Goal: Information Seeking & Learning: Find specific fact

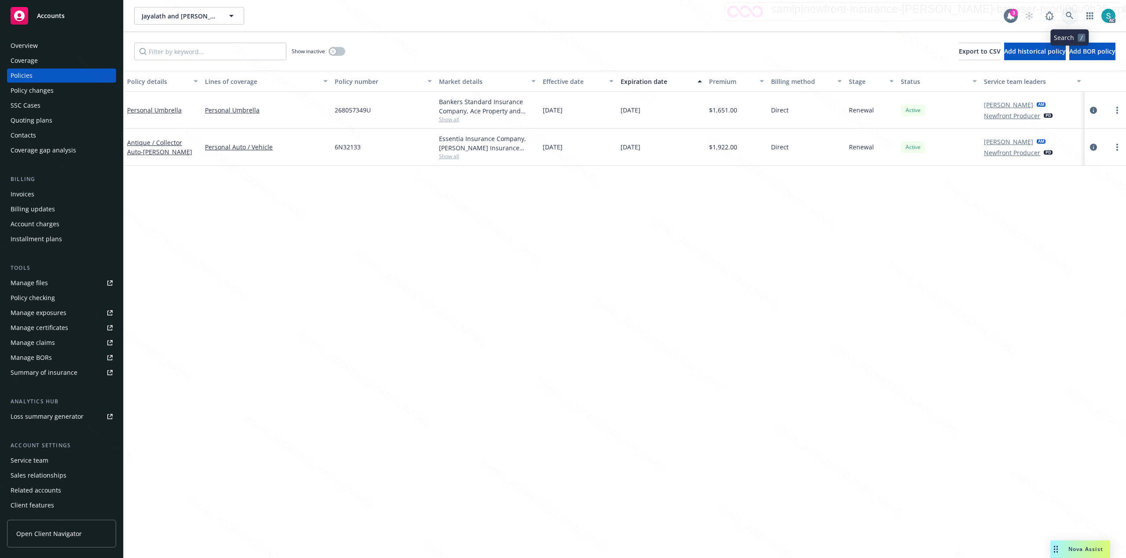
click at [1066, 18] on icon at bounding box center [1069, 16] width 8 height 8
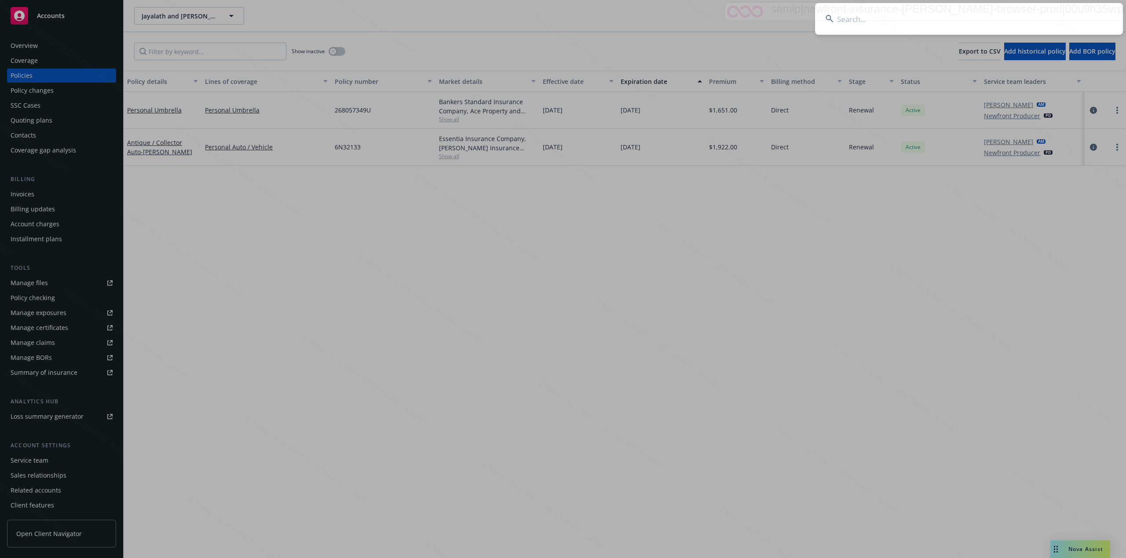
click at [845, 23] on input at bounding box center [969, 19] width 308 height 32
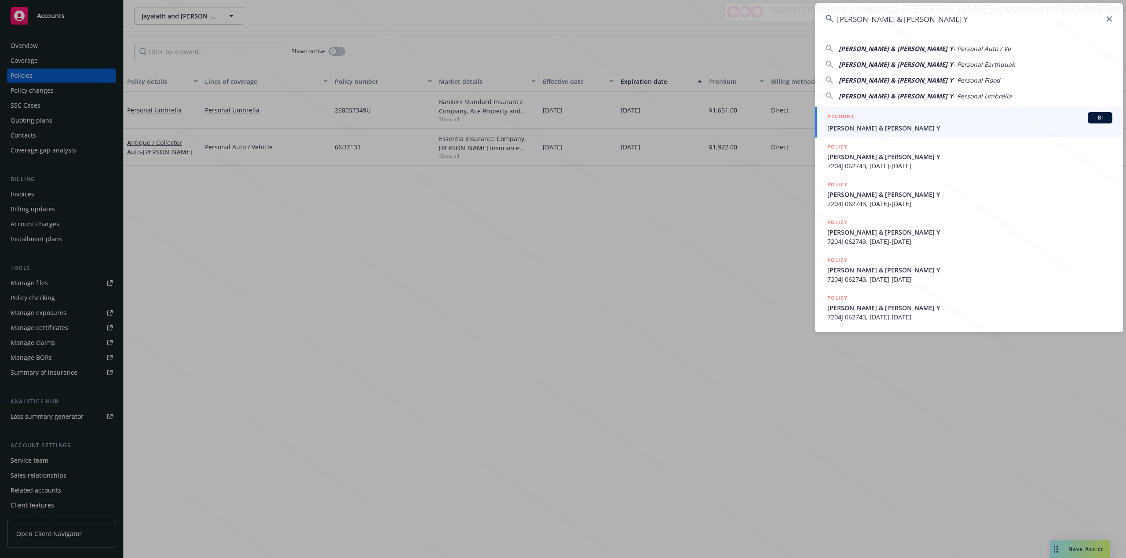
type input "[PERSON_NAME] & [PERSON_NAME] Y"
click at [858, 122] on div "ACCOUNT BI" at bounding box center [969, 117] width 285 height 11
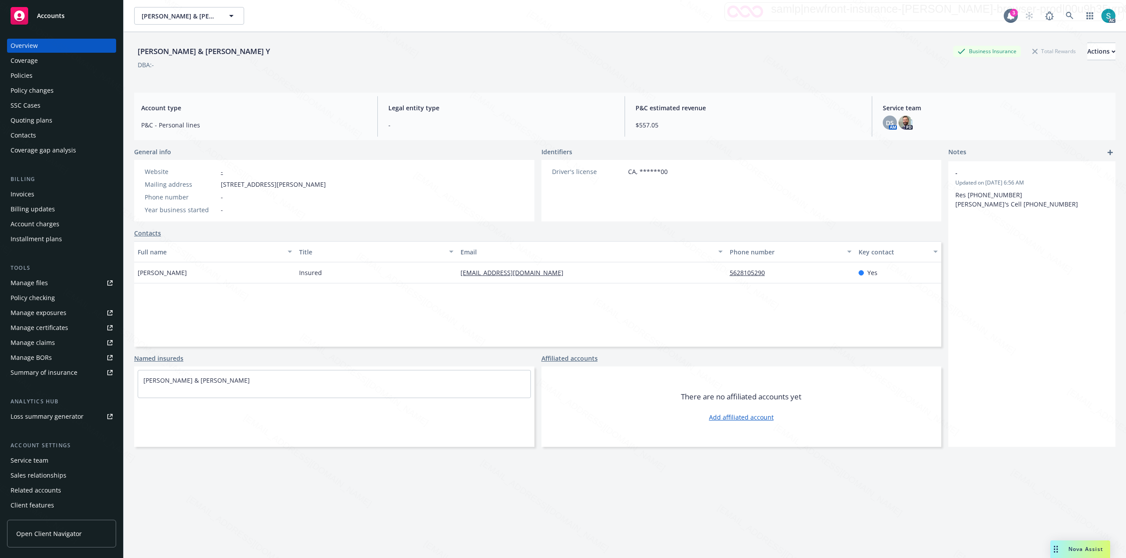
click at [37, 72] on div "Policies" at bounding box center [62, 76] width 102 height 14
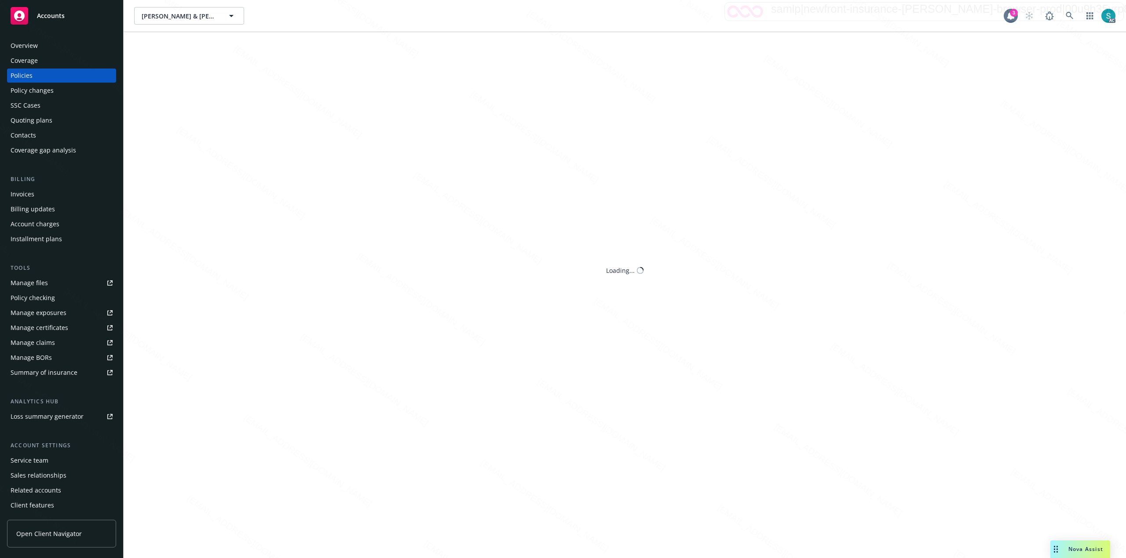
click at [37, 72] on div "Policies" at bounding box center [62, 76] width 102 height 14
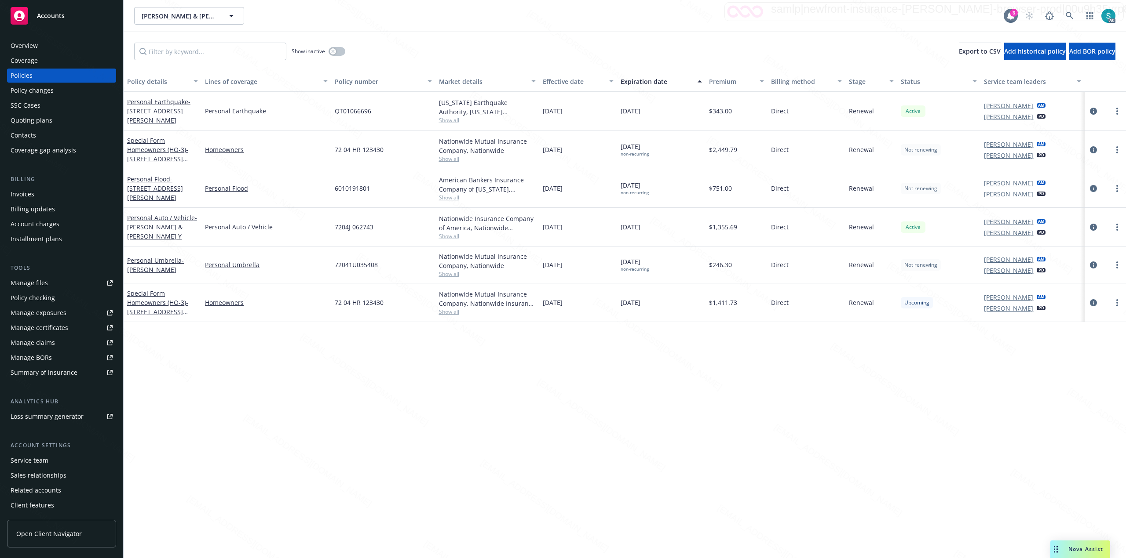
click at [348, 187] on span "6010191801" at bounding box center [352, 188] width 35 height 9
copy span "6010191801"
click at [1068, 16] on icon at bounding box center [1068, 15] width 7 height 7
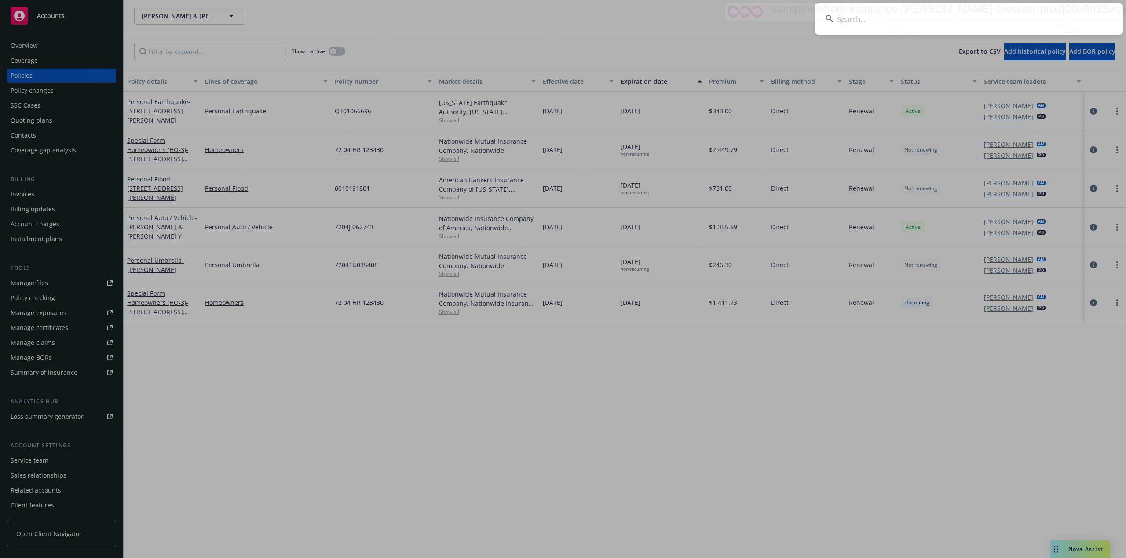
click at [931, 13] on input at bounding box center [969, 19] width 308 height 32
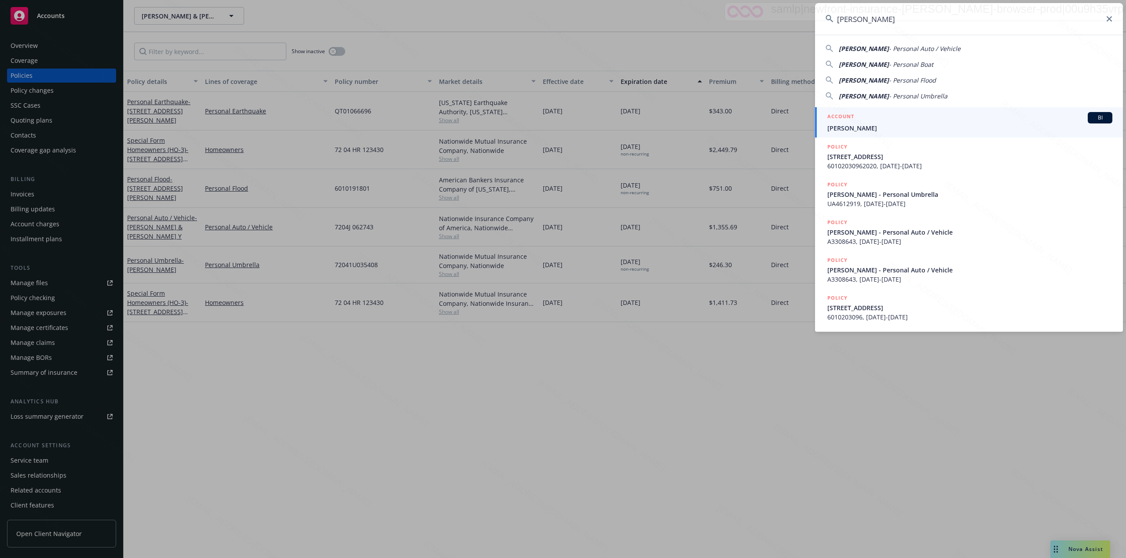
type input "[PERSON_NAME]"
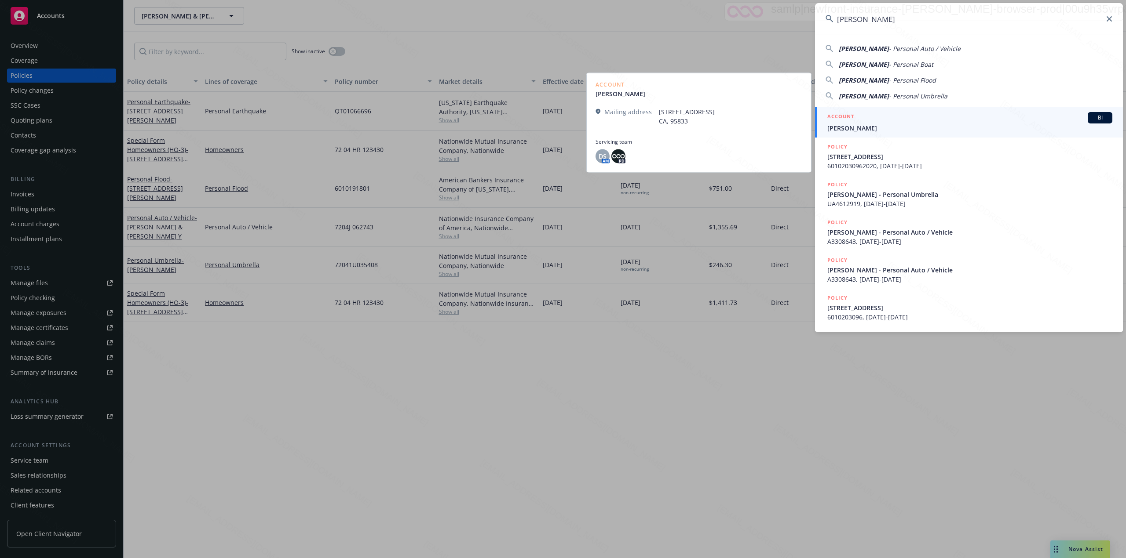
click at [885, 127] on span "[PERSON_NAME]" at bounding box center [969, 128] width 285 height 9
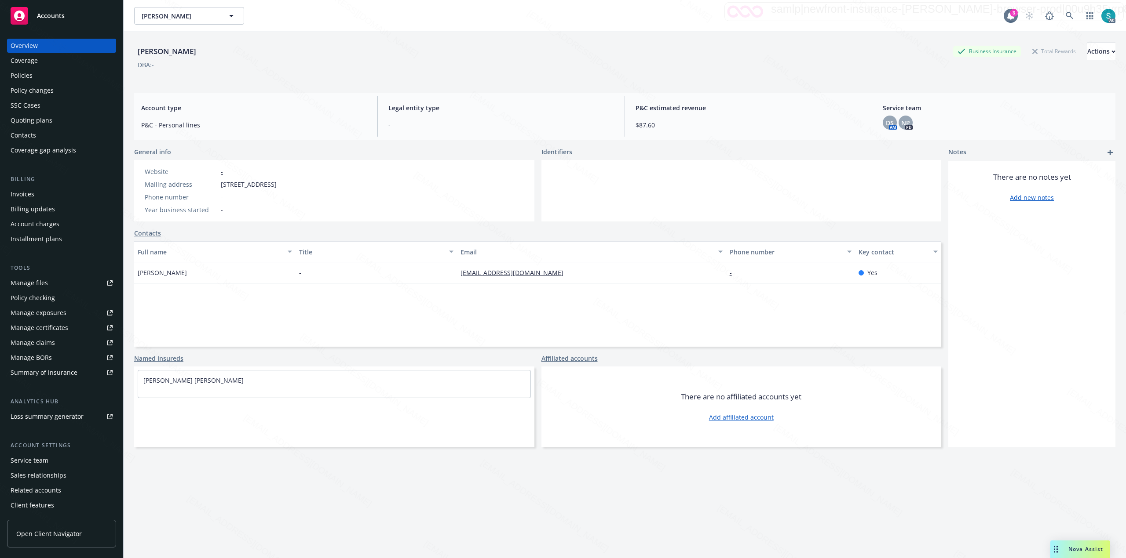
click at [32, 75] on div "Policies" at bounding box center [22, 76] width 22 height 14
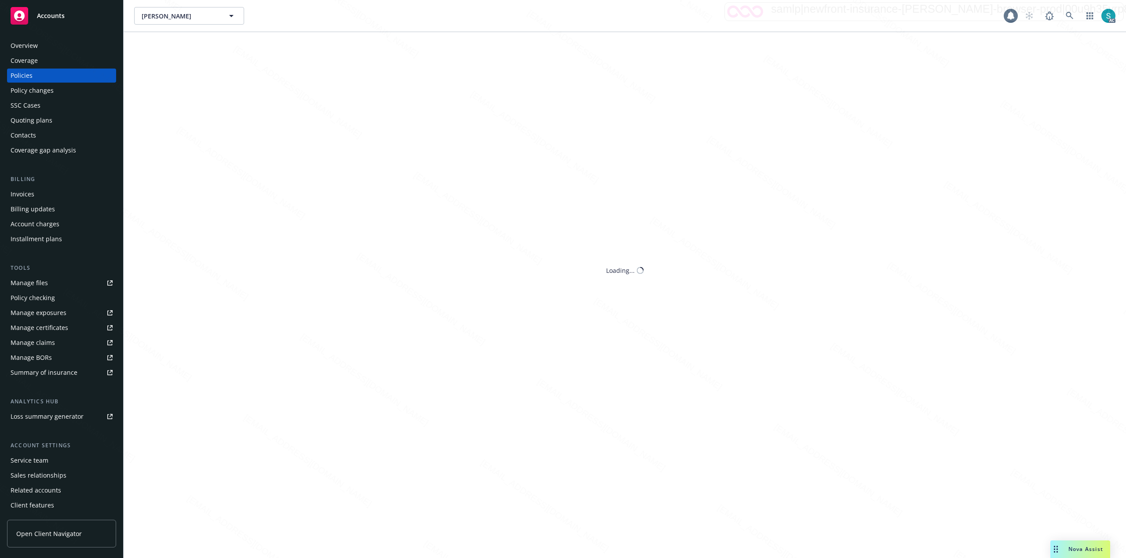
click at [32, 75] on div "Policies" at bounding box center [22, 76] width 22 height 14
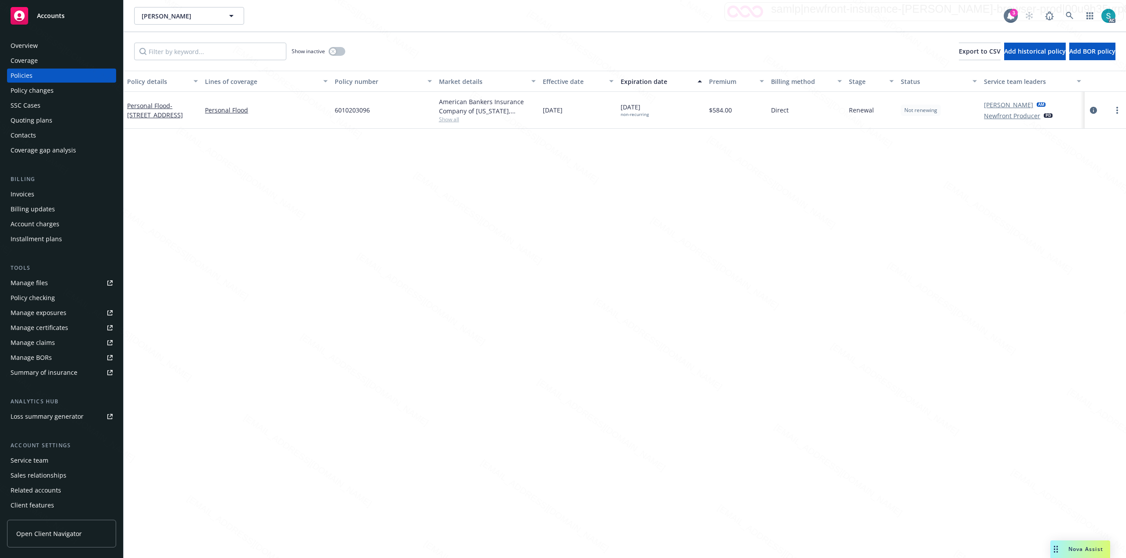
click at [345, 110] on span "6010203096" at bounding box center [352, 110] width 35 height 9
copy span "6010203096"
click at [1066, 14] on icon at bounding box center [1069, 16] width 8 height 8
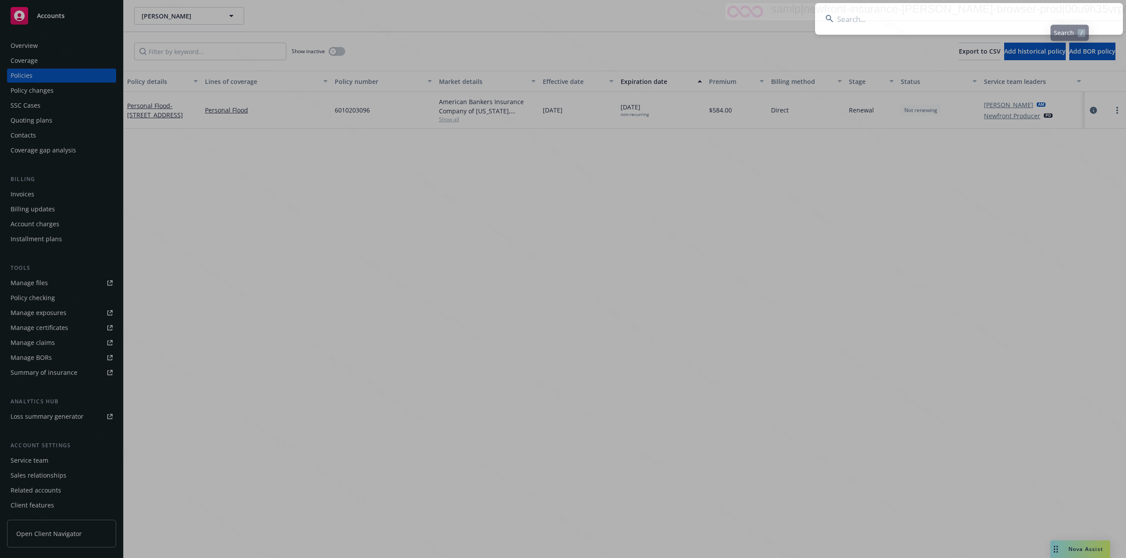
click at [938, 16] on input at bounding box center [969, 19] width 308 height 32
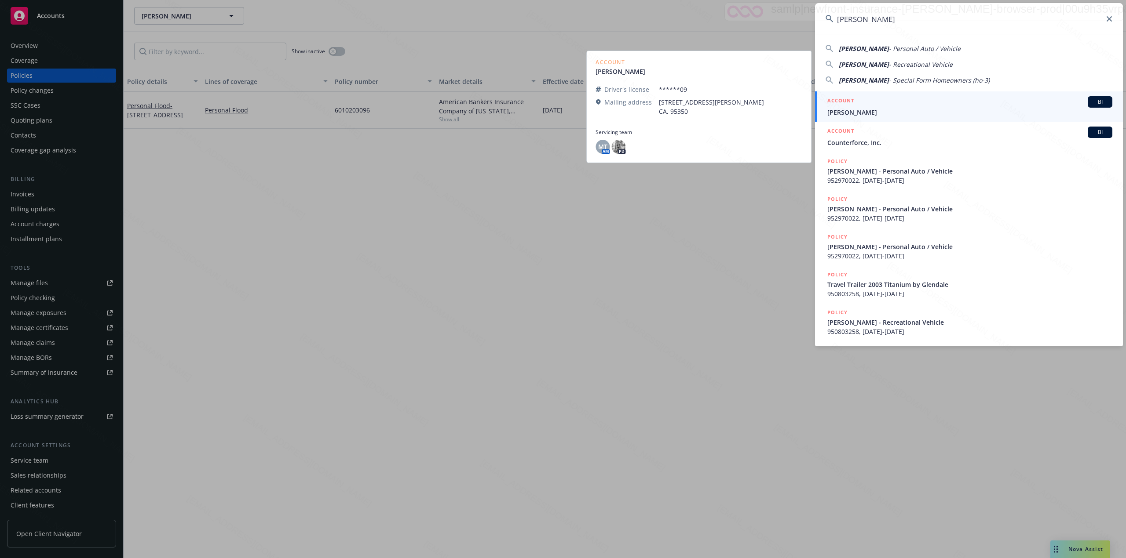
type input "[PERSON_NAME]"
click at [892, 106] on div "ACCOUNT BI" at bounding box center [969, 101] width 285 height 11
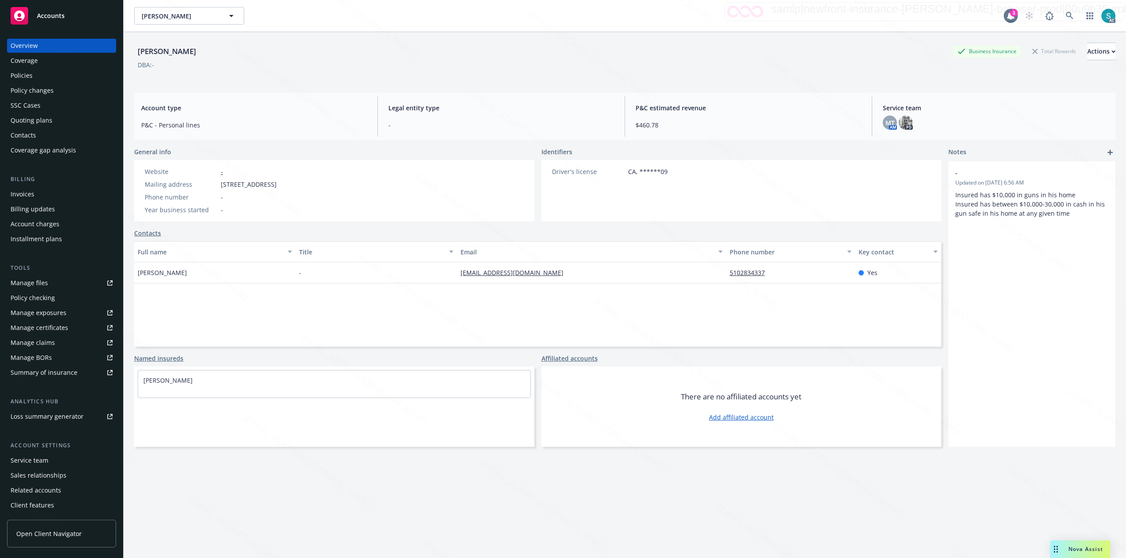
click at [25, 73] on div "Policies" at bounding box center [22, 76] width 22 height 14
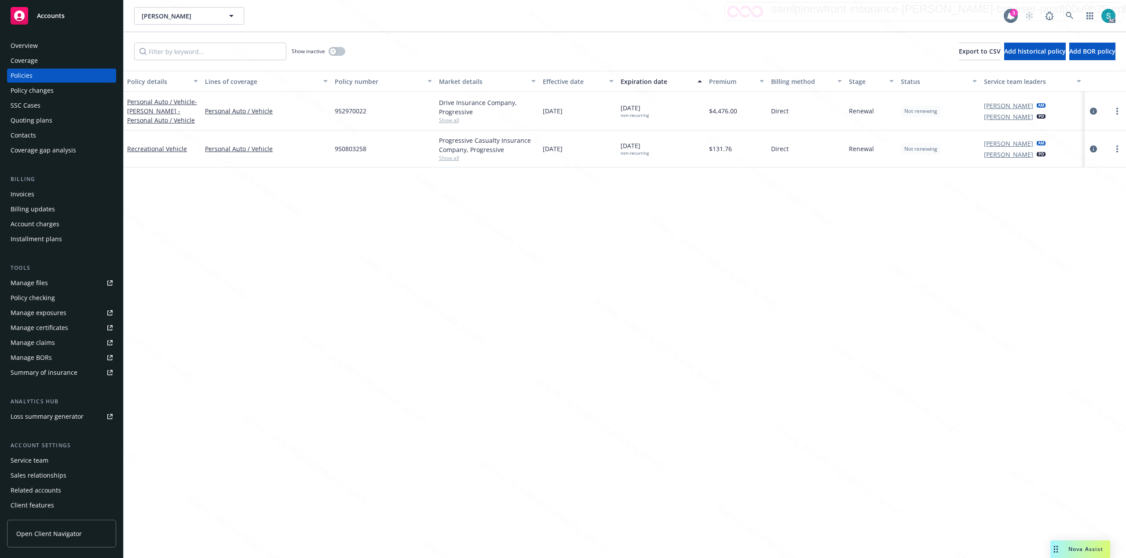
click at [349, 114] on span "952970022" at bounding box center [351, 110] width 32 height 9
copy span "952970022"
click at [349, 145] on span "950803258" at bounding box center [351, 148] width 32 height 9
click at [360, 109] on span "952970022" at bounding box center [351, 110] width 32 height 9
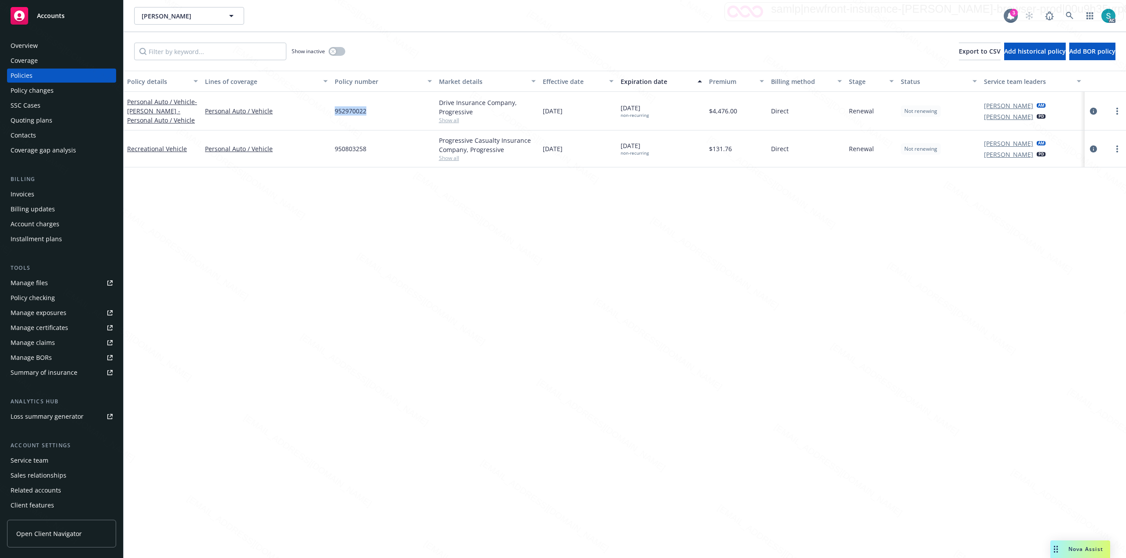
click at [360, 109] on span "952970022" at bounding box center [351, 110] width 32 height 9
copy span "952970022"
click at [1071, 17] on icon at bounding box center [1068, 15] width 7 height 7
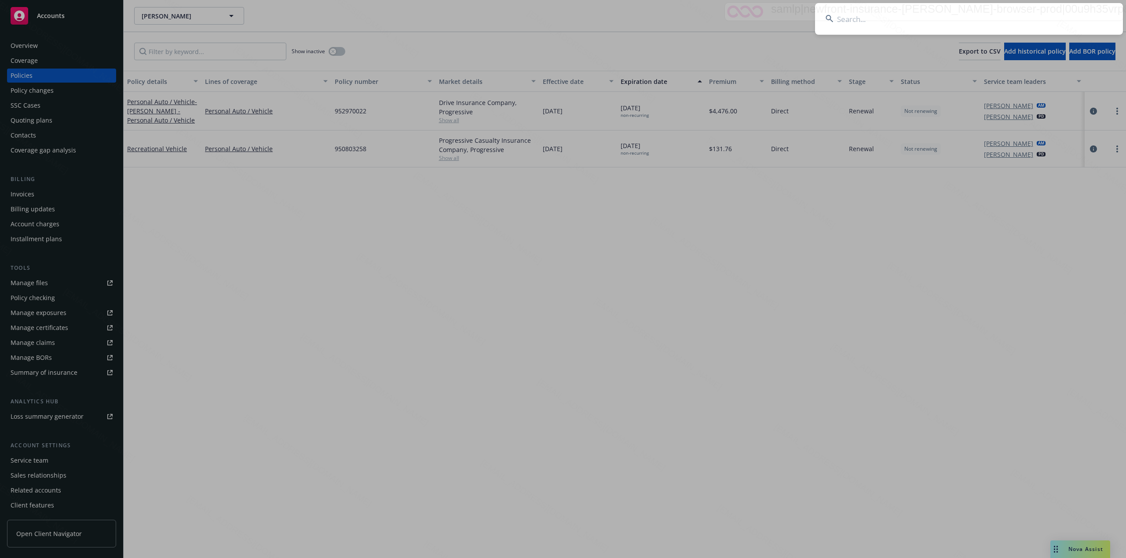
click at [920, 15] on input at bounding box center [969, 19] width 308 height 32
type input "[PERSON_NAME]"
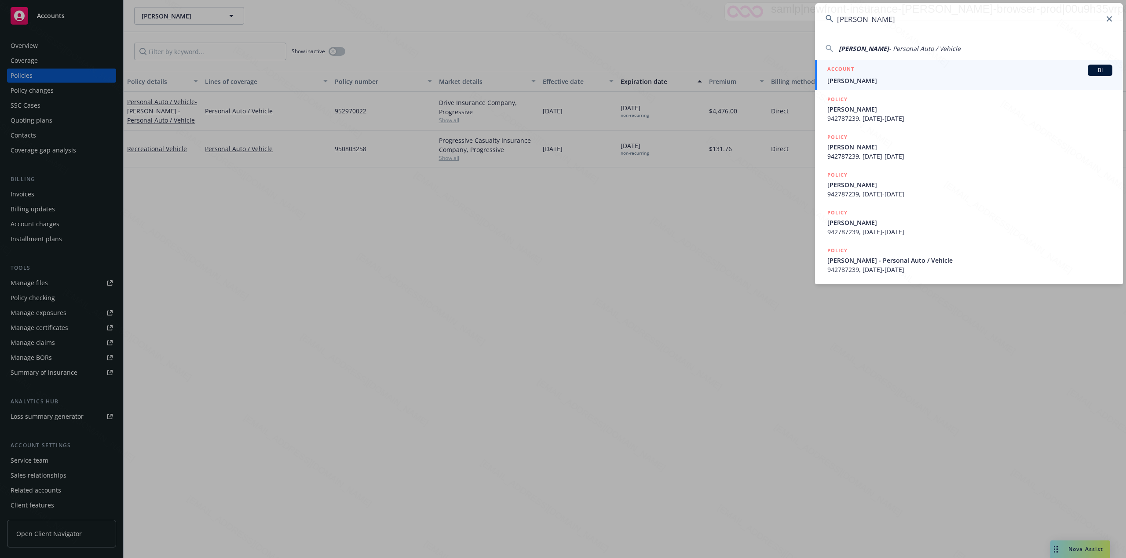
click at [905, 81] on span "[PERSON_NAME]" at bounding box center [969, 80] width 285 height 9
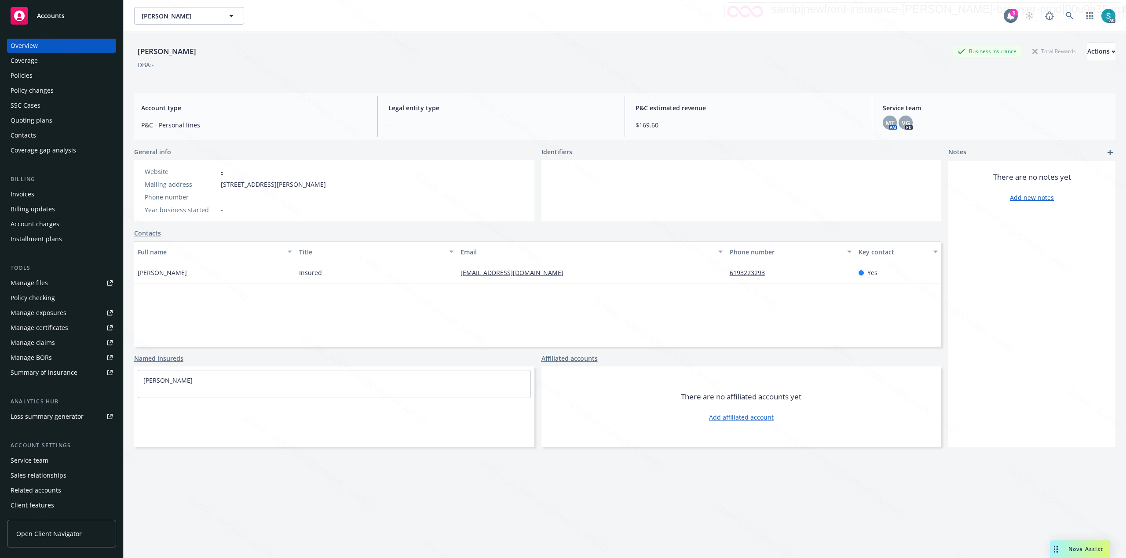
click at [24, 77] on div "Policies" at bounding box center [22, 76] width 22 height 14
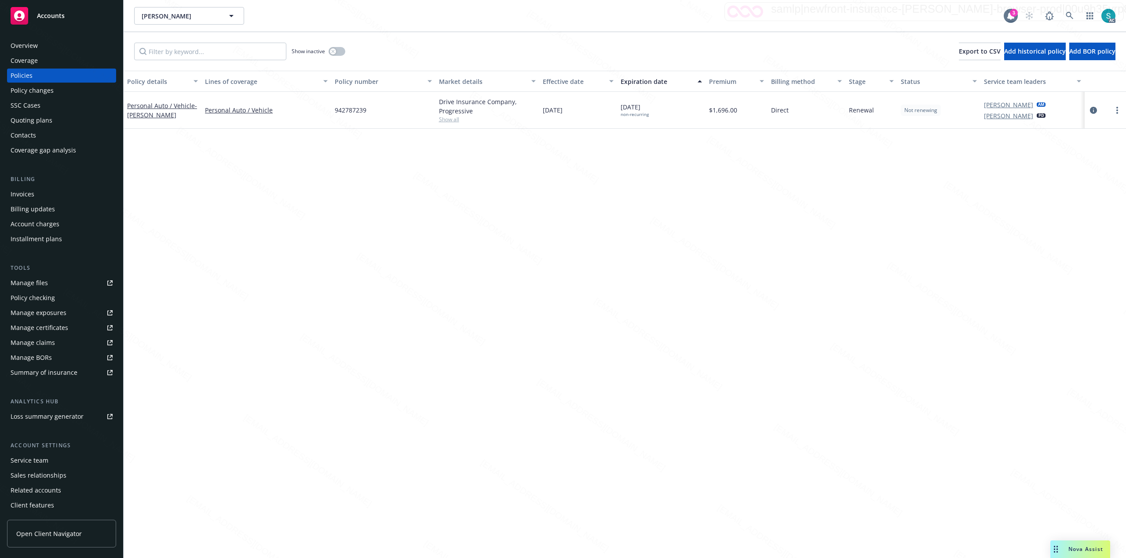
click at [340, 112] on span "942787239" at bounding box center [351, 110] width 32 height 9
copy span "942787239"
click at [1069, 15] on icon at bounding box center [1069, 16] width 8 height 8
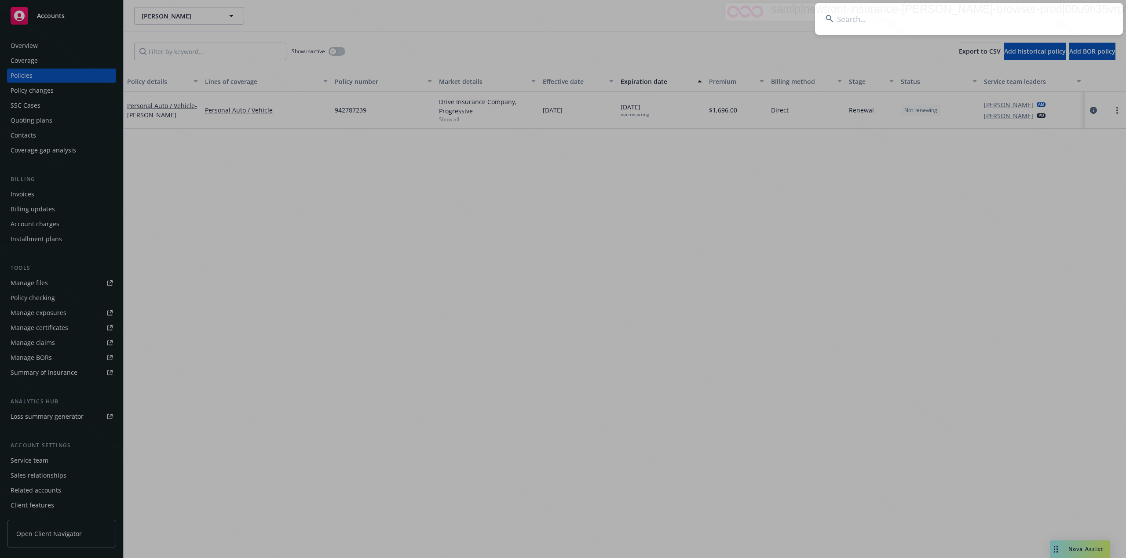
click at [931, 13] on input at bounding box center [969, 19] width 308 height 32
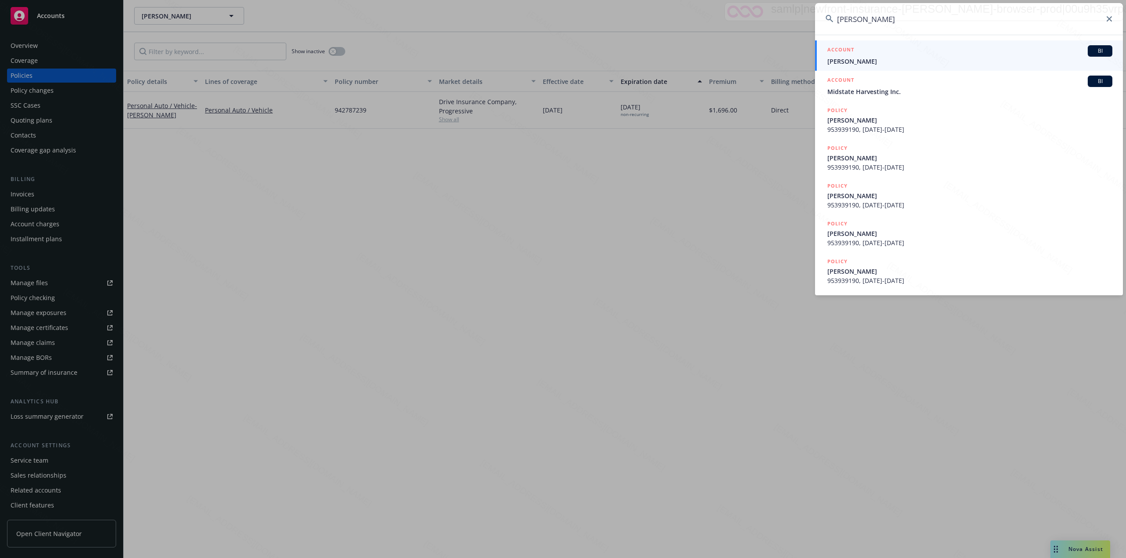
type input "[PERSON_NAME]"
click at [892, 57] on span "[PERSON_NAME]" at bounding box center [969, 61] width 285 height 9
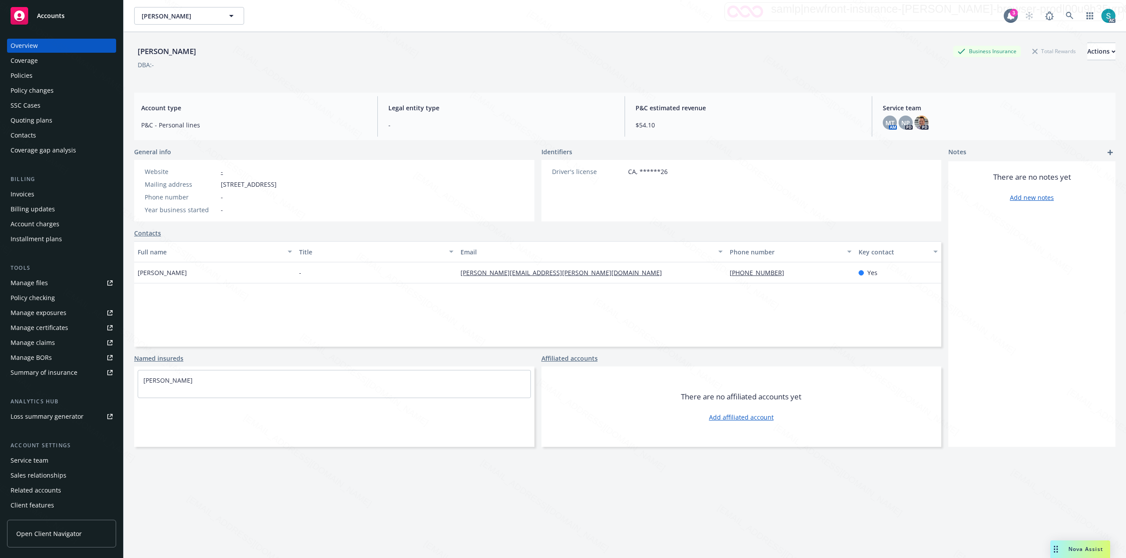
click at [22, 72] on div "Policies" at bounding box center [22, 76] width 22 height 14
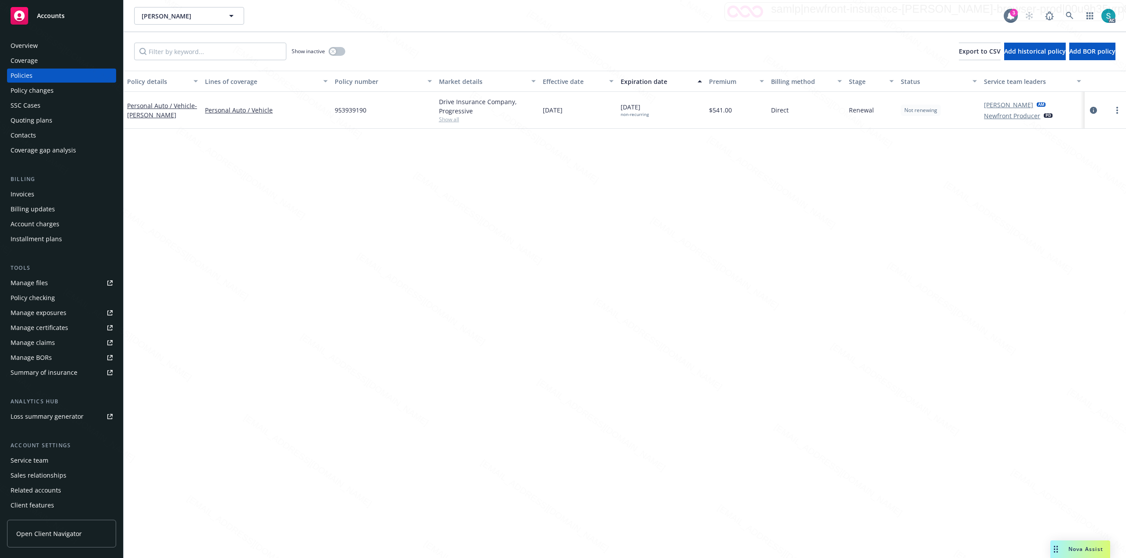
click at [346, 108] on span "953939190" at bounding box center [351, 110] width 32 height 9
copy span "953939190"
click at [1064, 18] on link at bounding box center [1070, 16] width 18 height 18
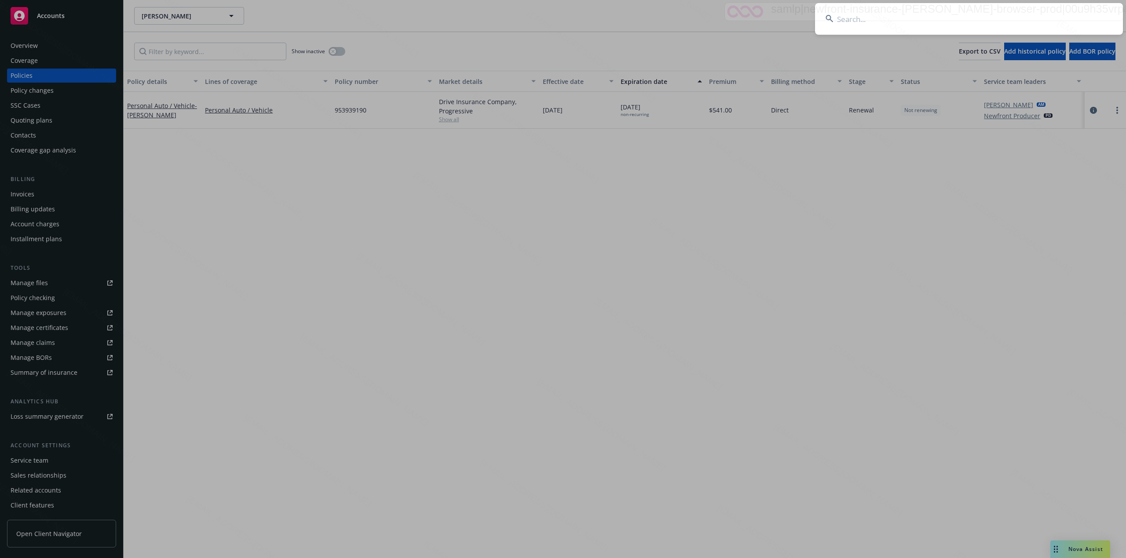
click at [894, 12] on input at bounding box center [969, 19] width 308 height 32
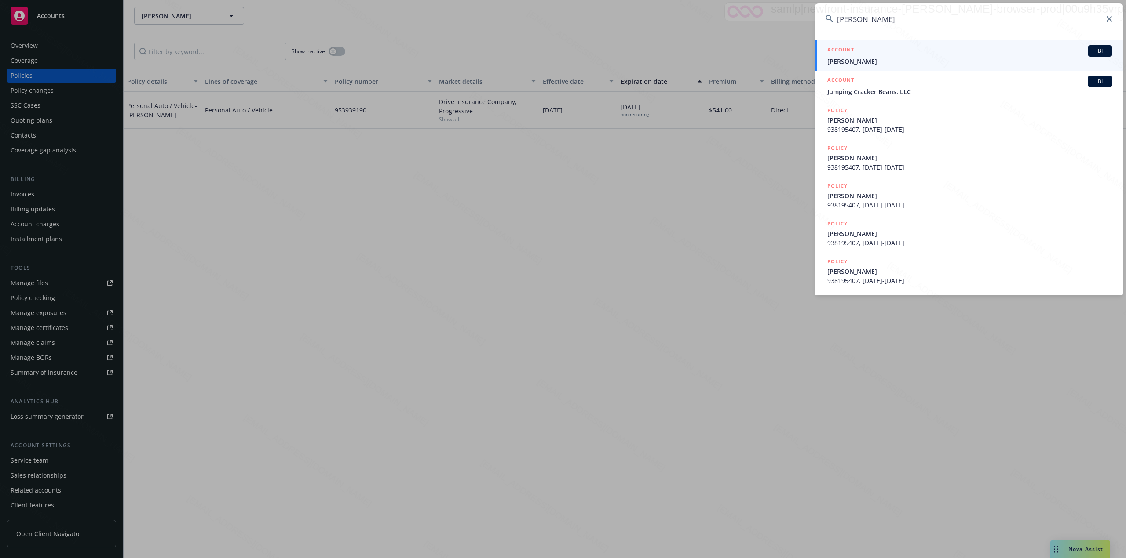
type input "[PERSON_NAME]"
click at [856, 58] on span "[PERSON_NAME]" at bounding box center [969, 61] width 285 height 9
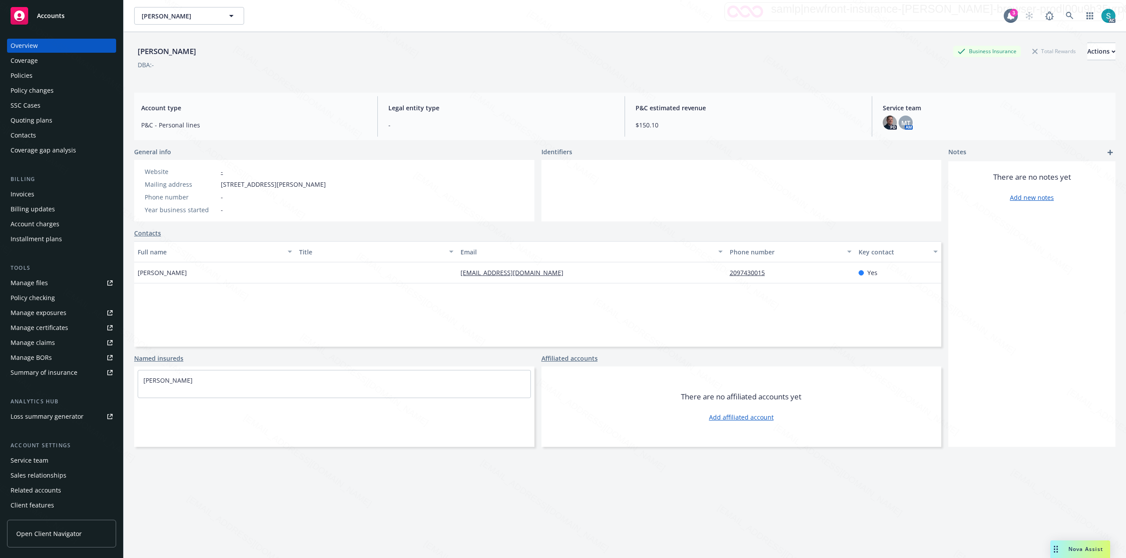
click at [29, 73] on div "Policies" at bounding box center [22, 76] width 22 height 14
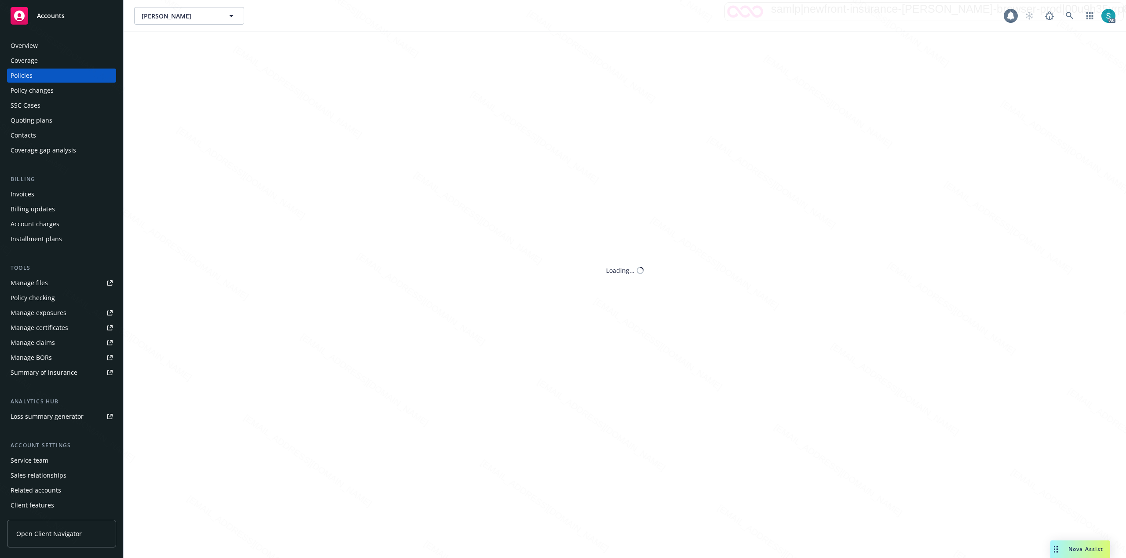
click at [29, 73] on div "Policies" at bounding box center [22, 76] width 22 height 14
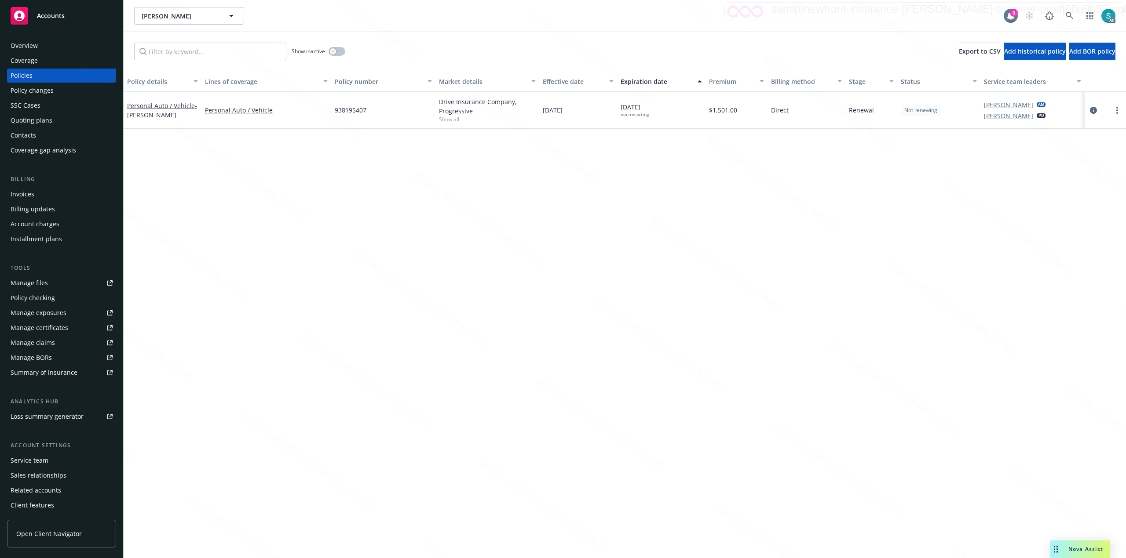
click at [342, 112] on span "938195407" at bounding box center [351, 110] width 32 height 9
copy span "938195407"
click at [1066, 13] on icon at bounding box center [1068, 15] width 7 height 7
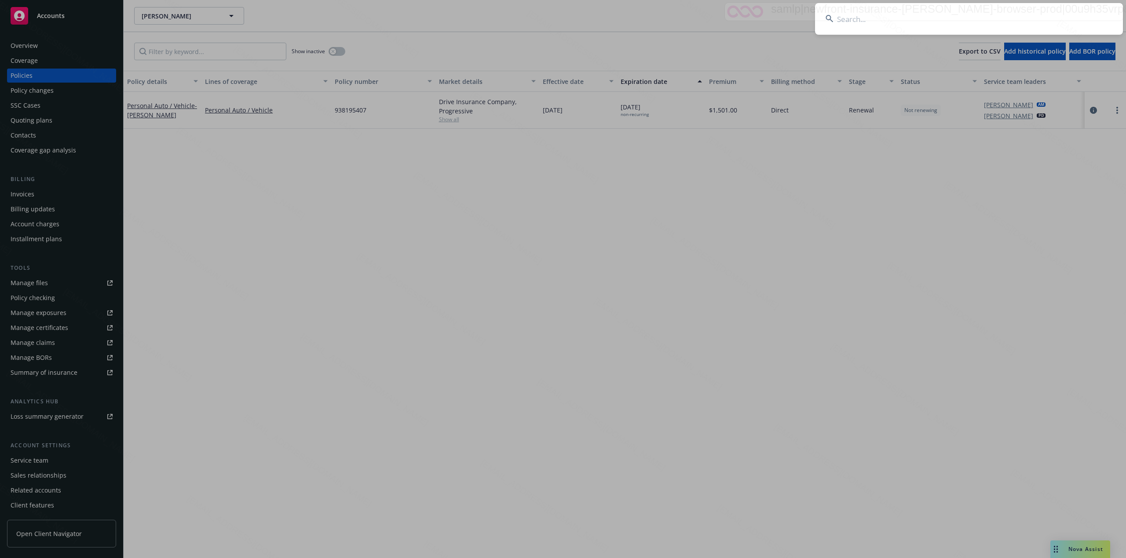
click at [947, 20] on input at bounding box center [969, 19] width 308 height 32
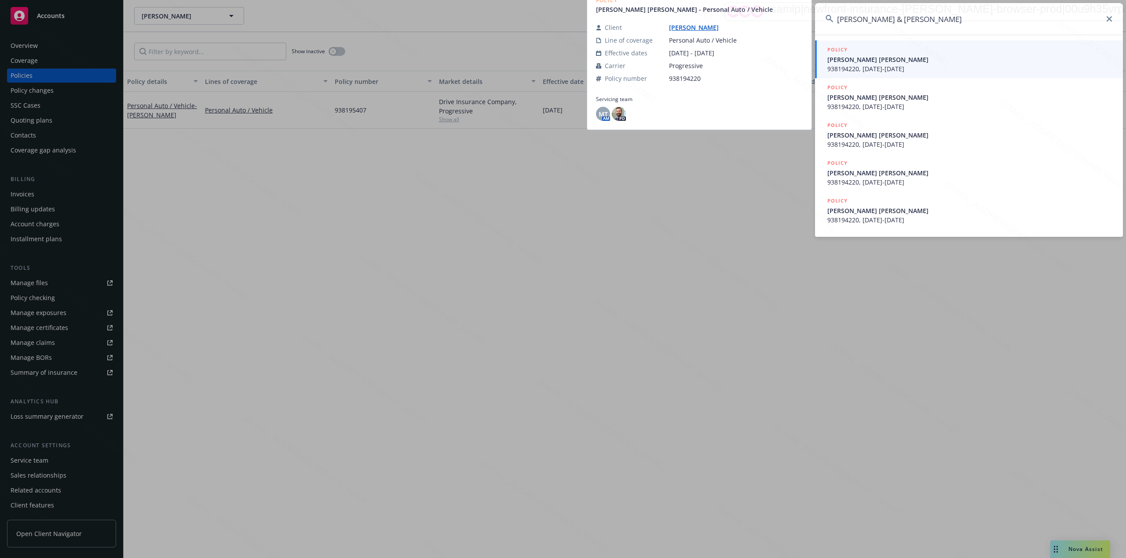
type input "[PERSON_NAME] & [PERSON_NAME]"
click at [873, 62] on span "[PERSON_NAME] [PERSON_NAME]" at bounding box center [969, 59] width 285 height 9
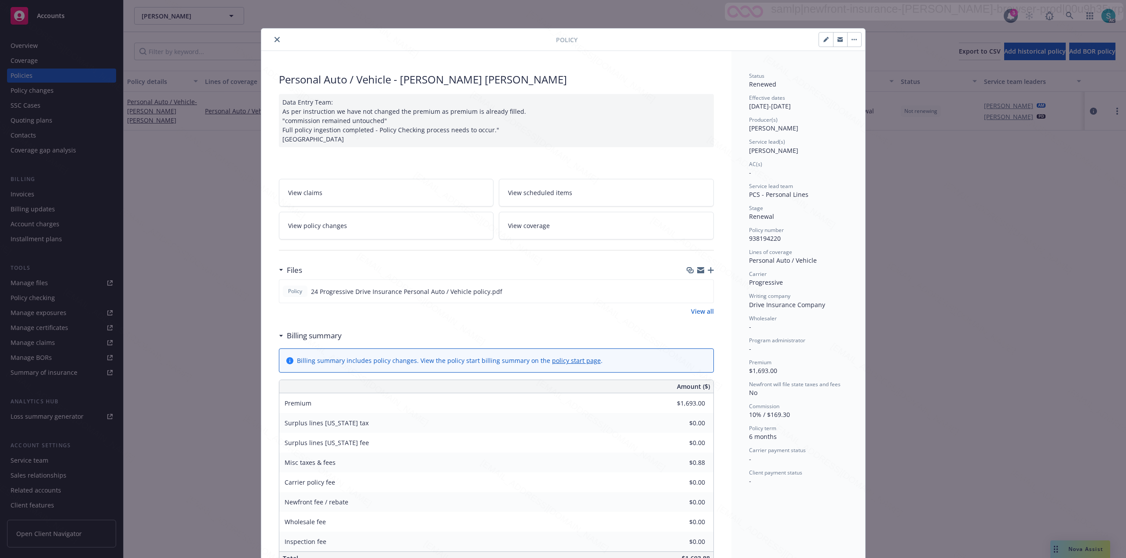
click at [274, 40] on icon "close" at bounding box center [276, 39] width 5 height 5
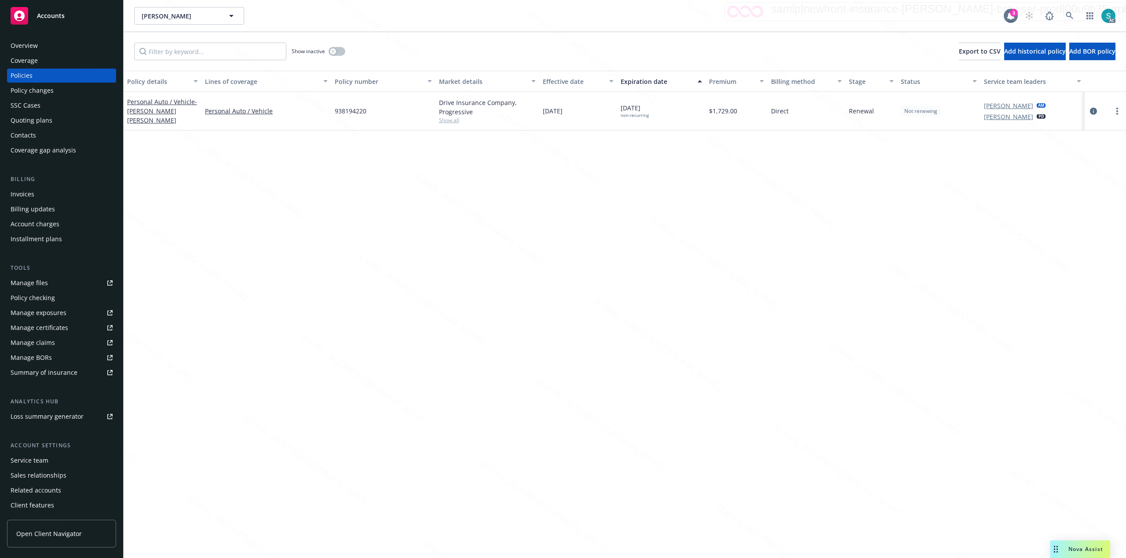
click at [350, 116] on div "938194220" at bounding box center [383, 111] width 104 height 39
copy span "938194220"
click at [1066, 14] on icon at bounding box center [1068, 15] width 7 height 7
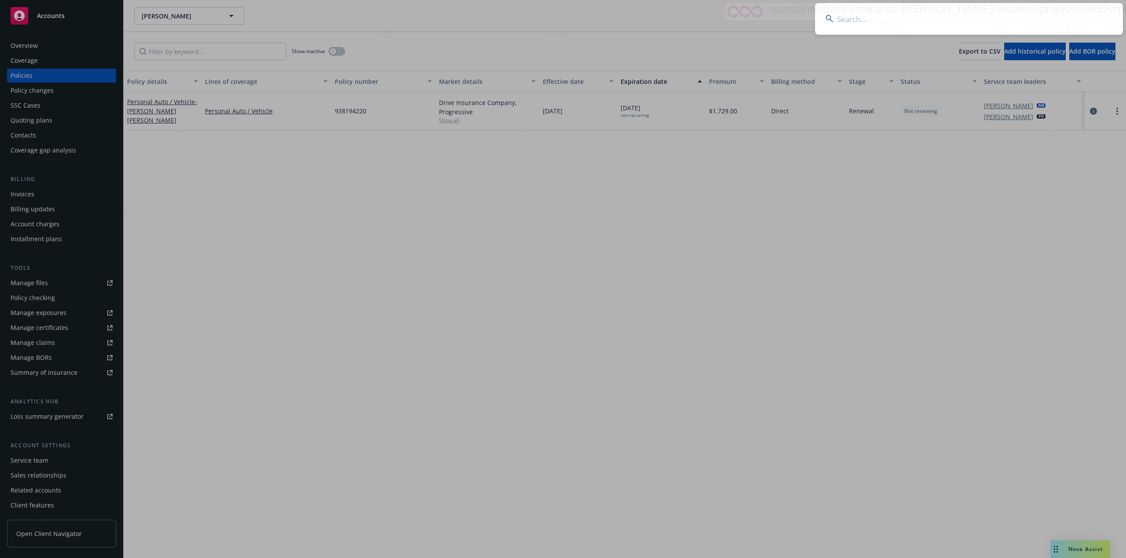
click at [943, 12] on input at bounding box center [969, 19] width 308 height 32
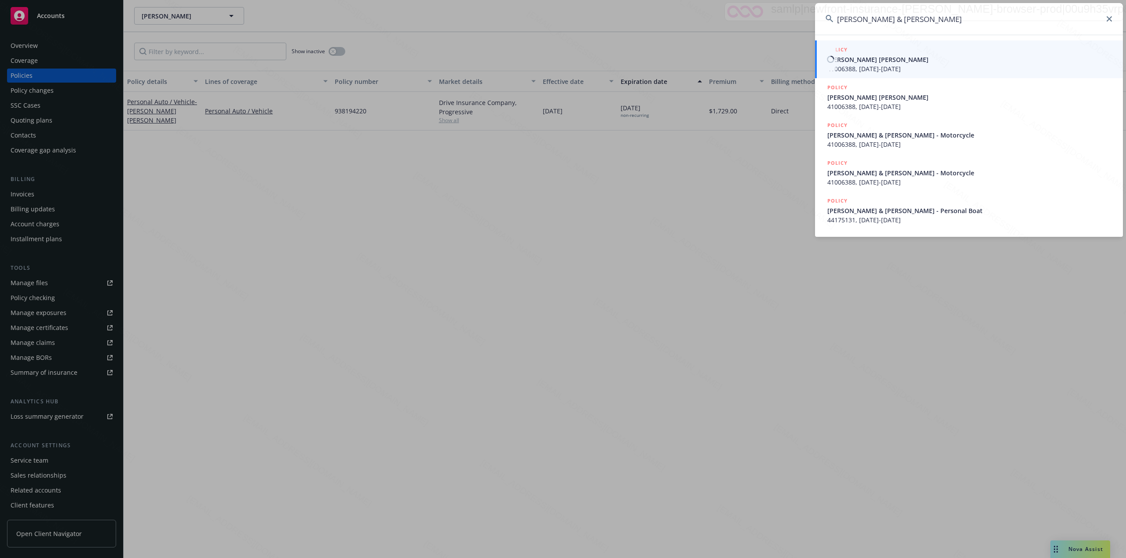
type input "[PERSON_NAME] & [PERSON_NAME]"
click at [871, 58] on span "[PERSON_NAME] [PERSON_NAME]" at bounding box center [969, 59] width 285 height 9
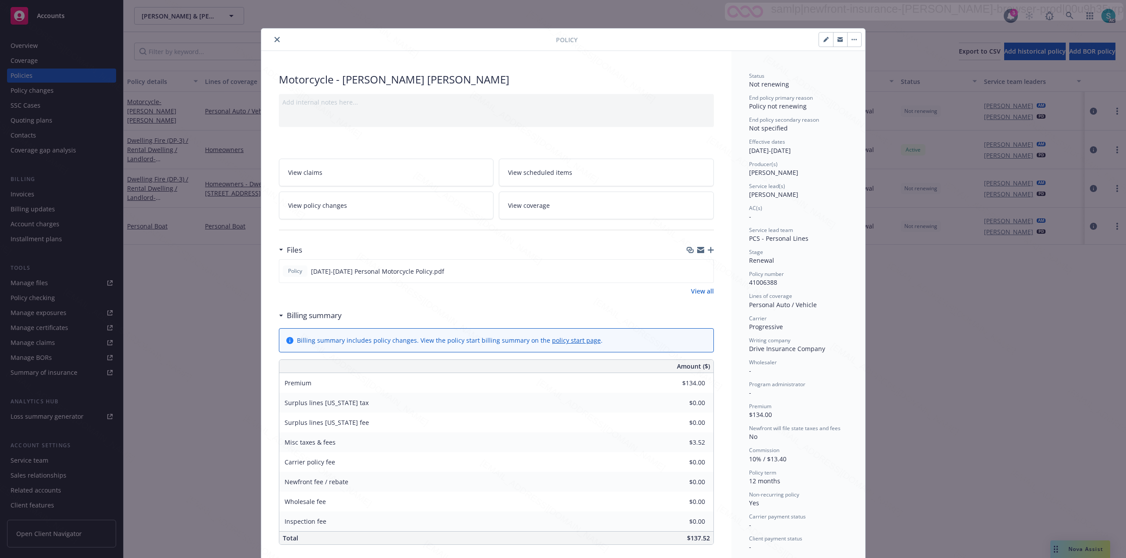
click at [274, 41] on icon "close" at bounding box center [276, 39] width 5 height 5
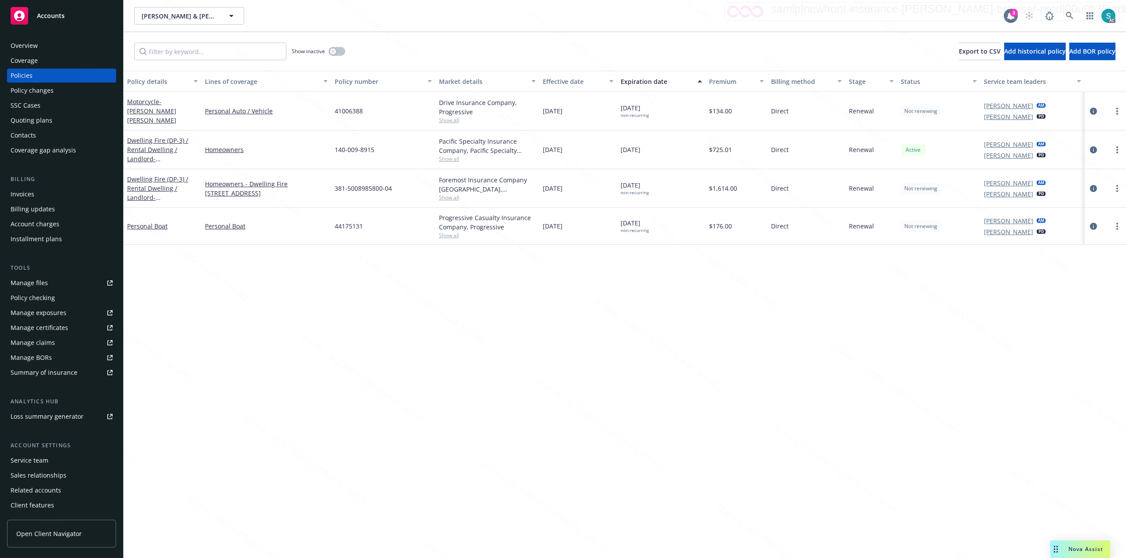
click at [347, 110] on span "41006388" at bounding box center [349, 110] width 28 height 9
copy span "41006388"
click at [1066, 15] on icon at bounding box center [1068, 15] width 7 height 7
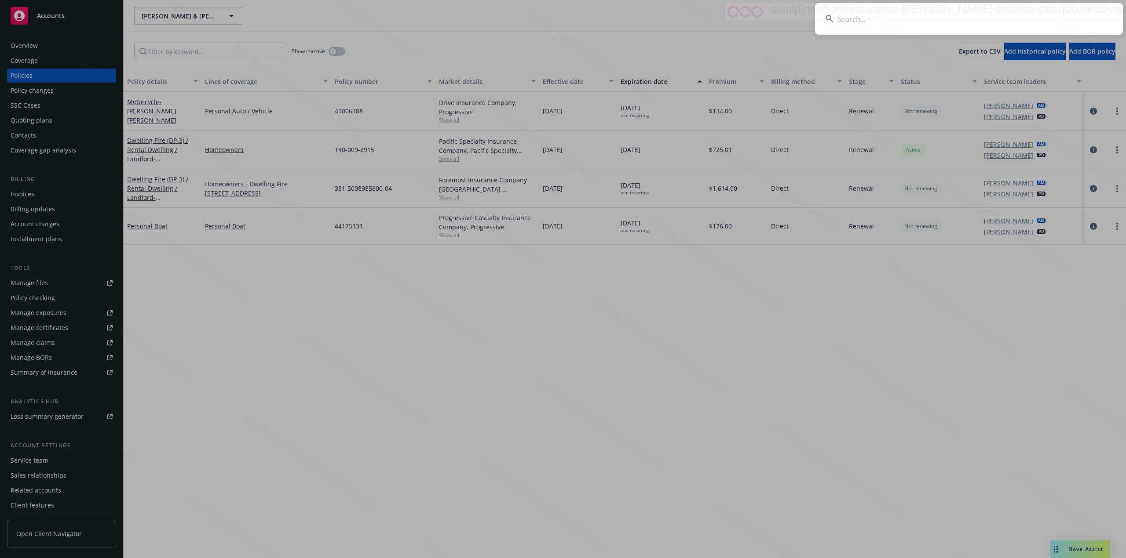
click at [991, 12] on input at bounding box center [969, 19] width 308 height 32
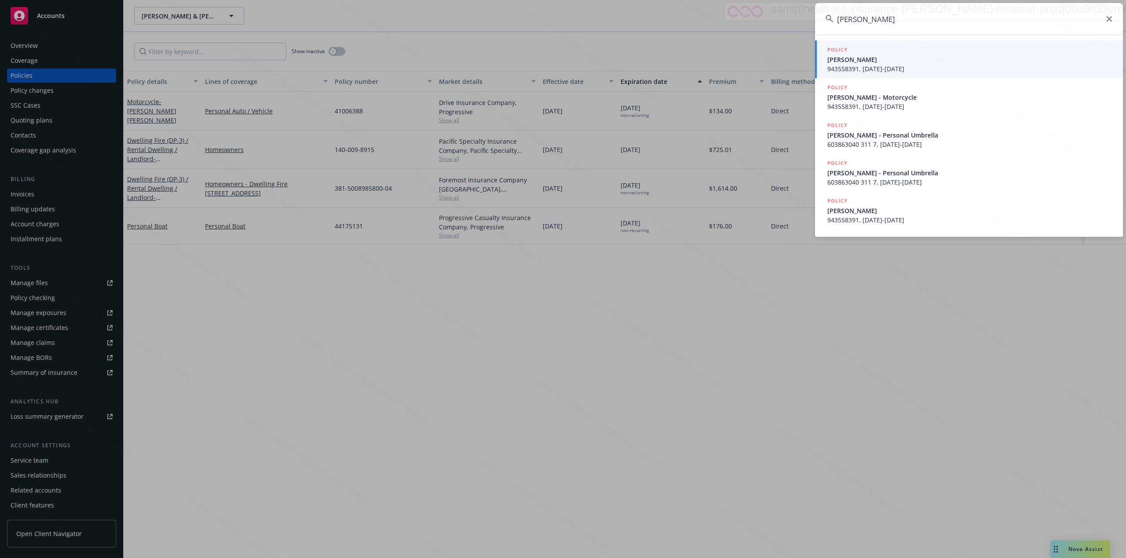
type input "[PERSON_NAME]"
click at [890, 63] on span "[PERSON_NAME]" at bounding box center [969, 59] width 285 height 9
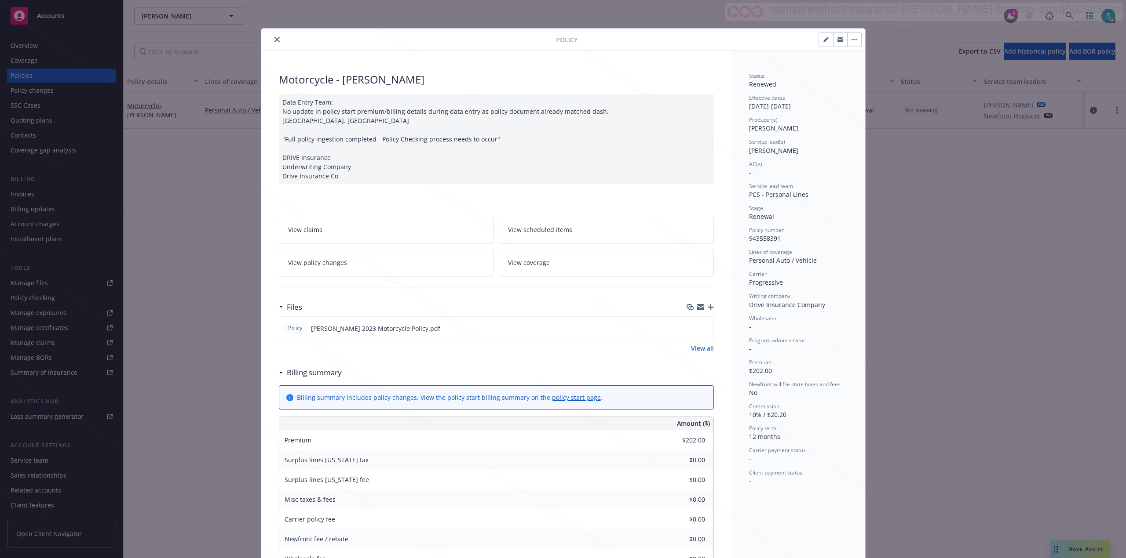
click at [274, 41] on icon "close" at bounding box center [276, 39] width 5 height 5
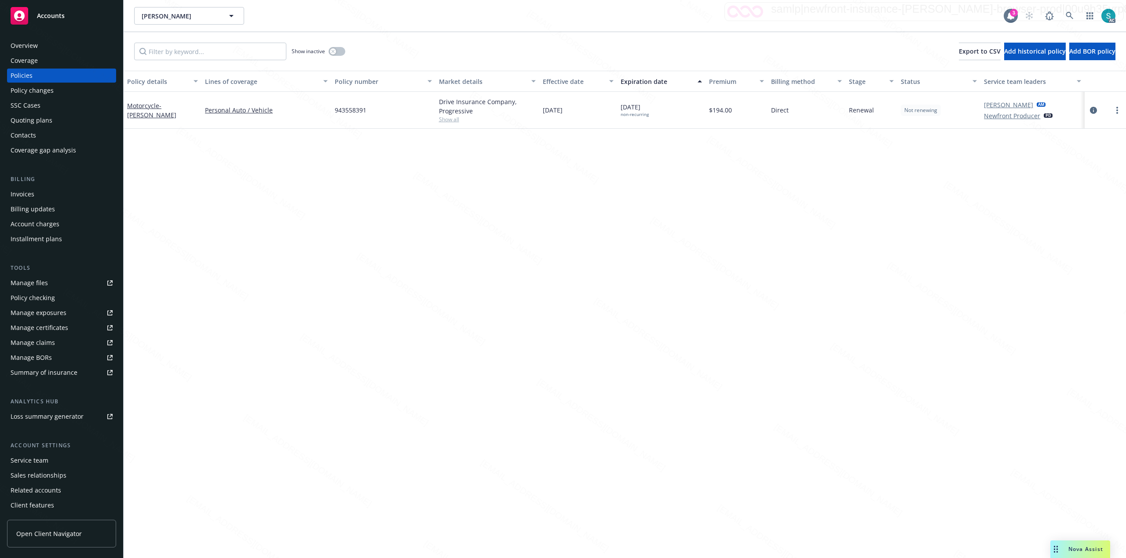
click at [340, 109] on span "943558391" at bounding box center [351, 110] width 32 height 9
